Goal: Information Seeking & Learning: Learn about a topic

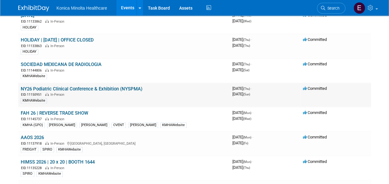
scroll to position [403, 0]
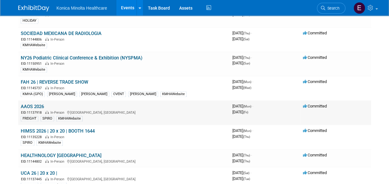
click at [174, 110] on div "EID: 11137918 In-Person [GEOGRAPHIC_DATA], [GEOGRAPHIC_DATA]" at bounding box center [124, 112] width 207 height 5
click at [31, 104] on link "AAOS 2026" at bounding box center [32, 107] width 23 height 6
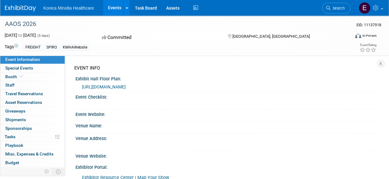
click at [126, 90] on span "https://aaos26.mapyourshow.com/8_0/exhview/index.cfm?utm_campaign=2026_exhibito…" at bounding box center [104, 87] width 44 height 5
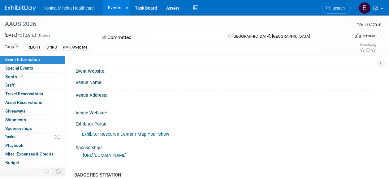
scroll to position [62, 0]
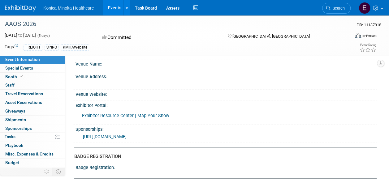
click at [122, 119] on link "Exhibitor Resource Center | Map Your Show" at bounding box center [125, 115] width 87 height 5
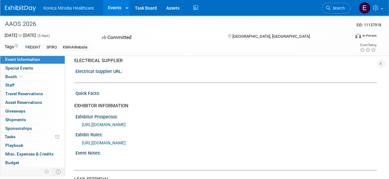
scroll to position [310, 0]
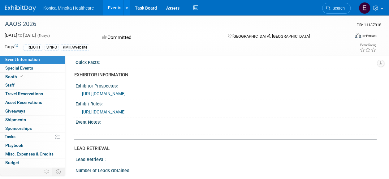
click at [165, 97] on div "https://www.aaos.org/globalassets/aaos-annual-meeting/exhibit-and-sponsor/apply…" at bounding box center [227, 93] width 290 height 7
click at [126, 96] on span "https://www.aaos.org/globalassets/aaos-annual-meeting/exhibit-and-sponsor/apply…" at bounding box center [104, 93] width 44 height 5
